Goal: Task Accomplishment & Management: Manage account settings

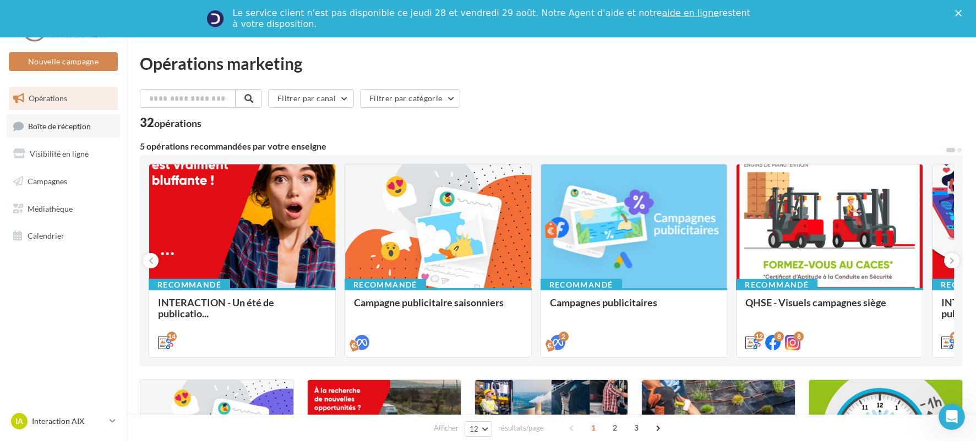
click at [56, 124] on span "Boîte de réception" at bounding box center [59, 125] width 63 height 9
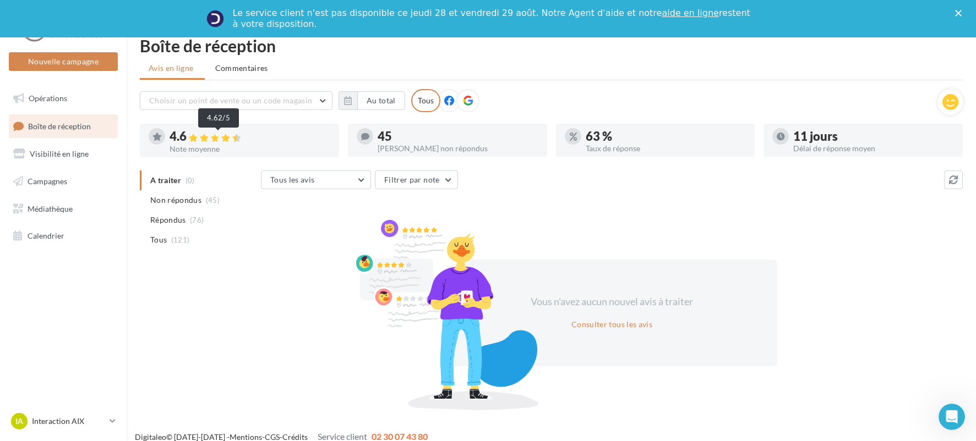
click at [230, 140] on icon at bounding box center [225, 138] width 9 height 8
click at [168, 224] on span "Répondus" at bounding box center [168, 220] width 36 height 11
